Goal: Obtain resource: Download file/media

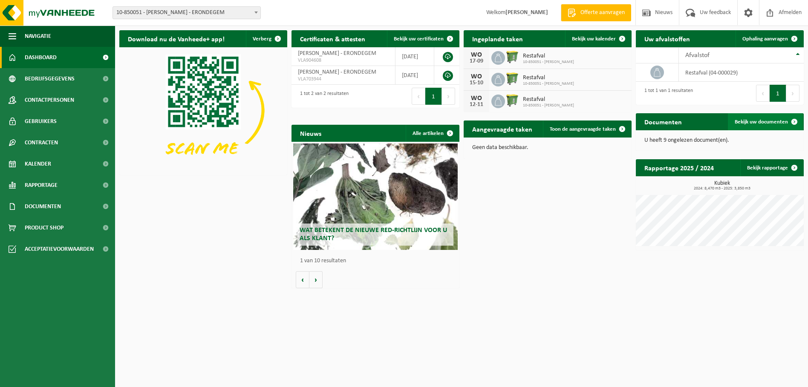
click at [781, 119] on span "Bekijk uw documenten" at bounding box center [760, 122] width 53 height 6
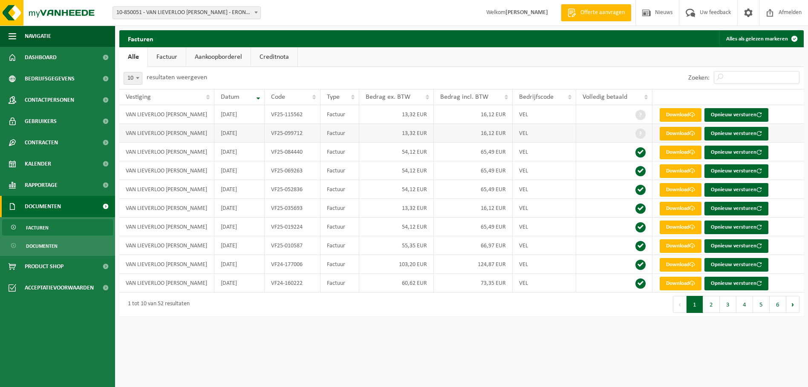
click at [672, 130] on link "Download" at bounding box center [680, 134] width 42 height 14
click at [675, 115] on link "Download" at bounding box center [680, 115] width 42 height 14
click at [57, 75] on span "Bedrijfsgegevens" at bounding box center [50, 78] width 50 height 21
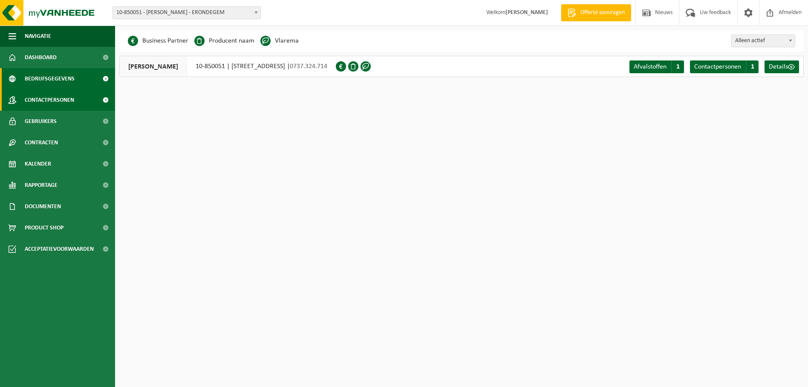
click at [51, 96] on span "Contactpersonen" at bounding box center [49, 99] width 49 height 21
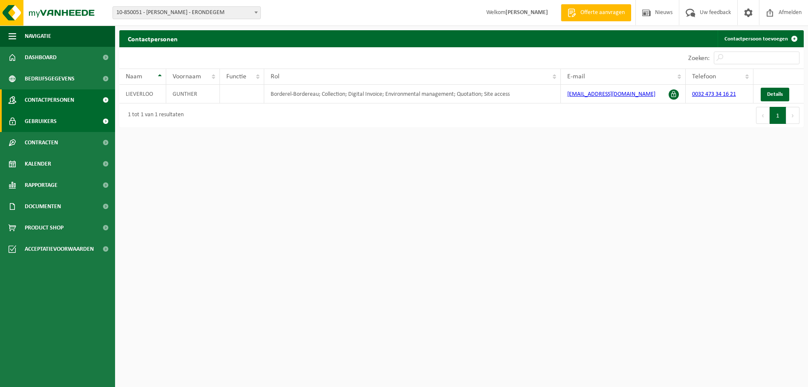
click at [39, 119] on span "Gebruikers" at bounding box center [41, 121] width 32 height 21
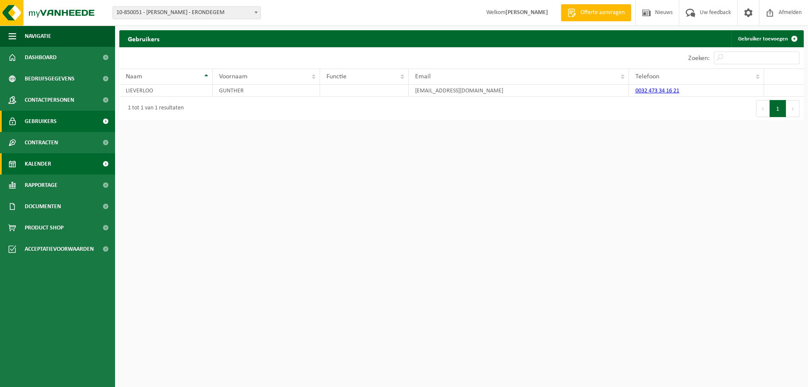
click at [37, 160] on span "Kalender" at bounding box center [38, 163] width 26 height 21
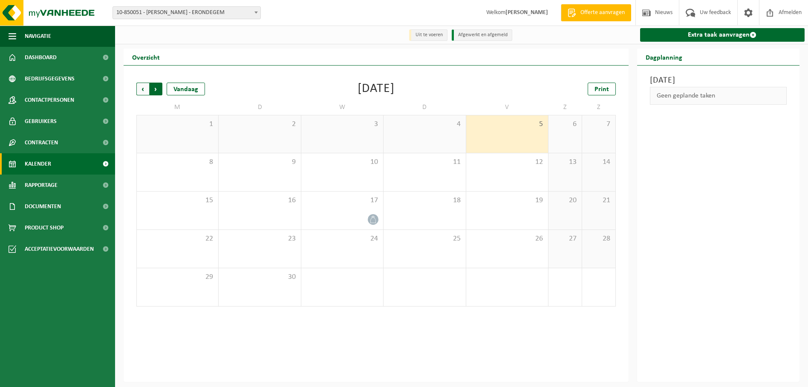
click at [143, 86] on span "Vorige" at bounding box center [142, 89] width 13 height 13
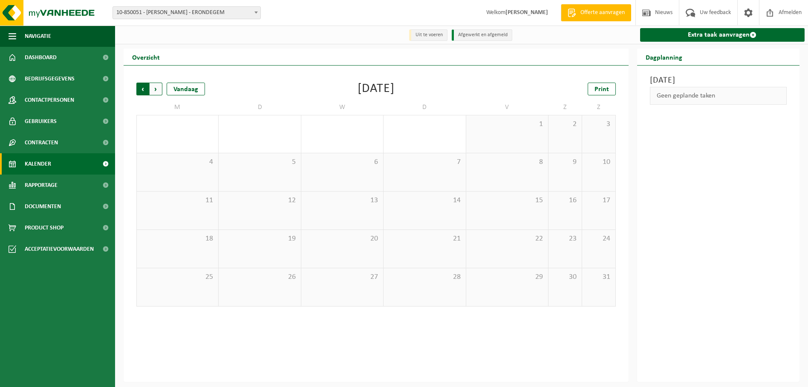
click at [154, 86] on span "Volgende" at bounding box center [156, 89] width 13 height 13
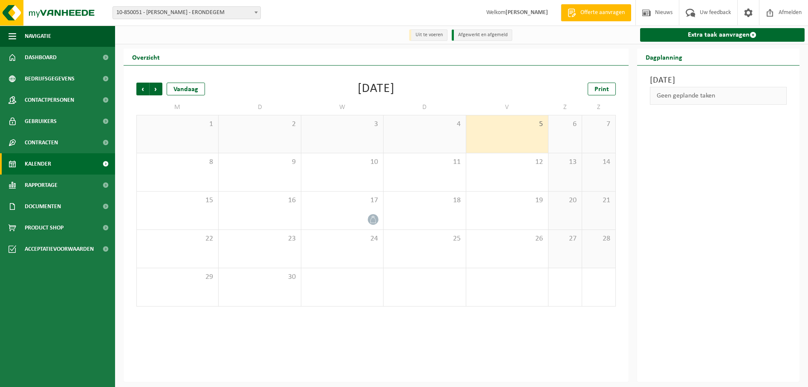
click at [154, 86] on span "Volgende" at bounding box center [156, 89] width 13 height 13
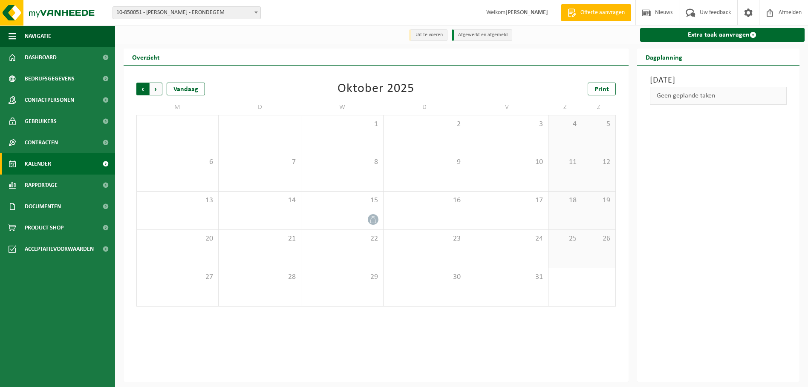
click at [153, 86] on span "Volgende" at bounding box center [156, 89] width 13 height 13
click at [141, 86] on span "Vorige" at bounding box center [142, 89] width 13 height 13
